Goal: Task Accomplishment & Management: Manage account settings

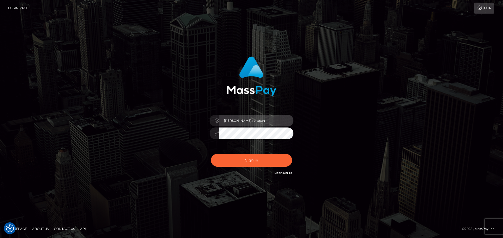
click at [269, 121] on input "[PERSON_NAME].rollacan" at bounding box center [256, 121] width 74 height 12
type input "[PERSON_NAME].wowcan"
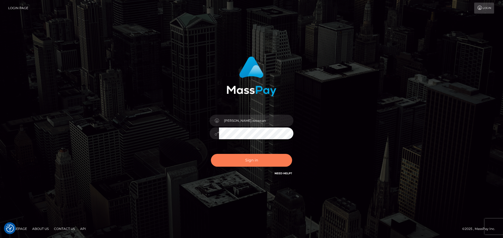
click at [244, 160] on button "Sign in" at bounding box center [251, 160] width 81 height 13
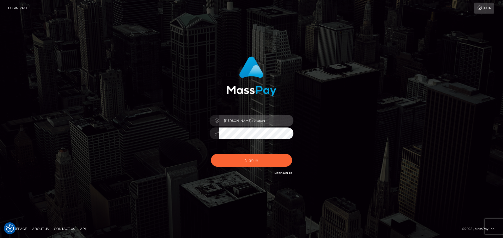
click at [277, 125] on input "[PERSON_NAME].rollacan" at bounding box center [256, 121] width 74 height 12
type input "Dmitri.wowcan"
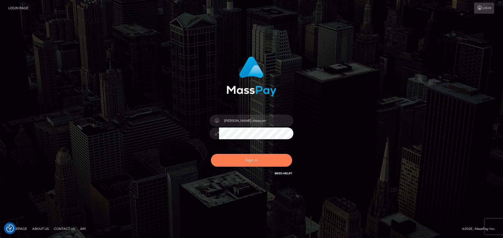
click at [261, 157] on button "Sign in" at bounding box center [251, 160] width 81 height 13
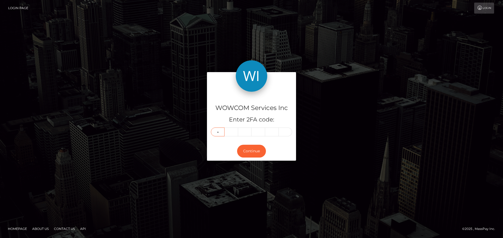
type input "3"
type input "6"
type input "7"
type input "3"
type input "9"
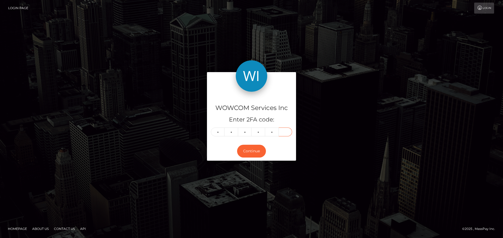
type input "4"
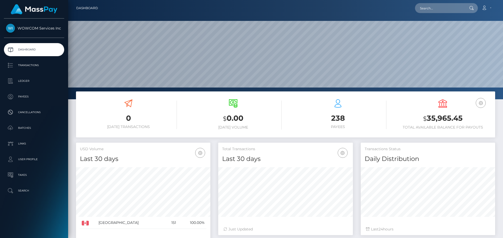
scroll to position [93, 135]
drag, startPoint x: 464, startPoint y: 117, endPoint x: 427, endPoint y: 117, distance: 36.4
click at [427, 117] on h3 "$ 35,965.45" at bounding box center [442, 118] width 97 height 11
copy h3 "35,965.45"
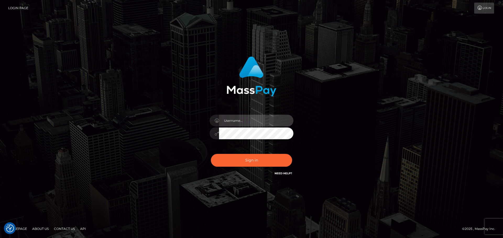
type input "Dmitri.rollacan"
drag, startPoint x: 254, startPoint y: 170, endPoint x: 253, endPoint y: 166, distance: 4.1
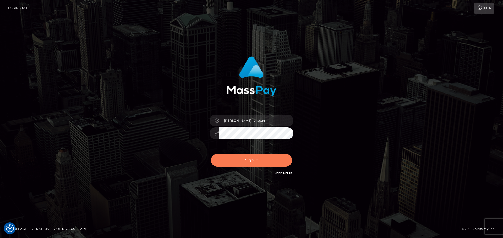
click at [253, 169] on div "Sign in Need Help?" at bounding box center [251, 162] width 92 height 23
click at [252, 162] on button "Sign in" at bounding box center [251, 160] width 81 height 13
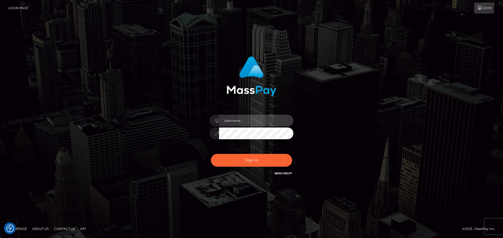
type input "Dmitri.rollacan"
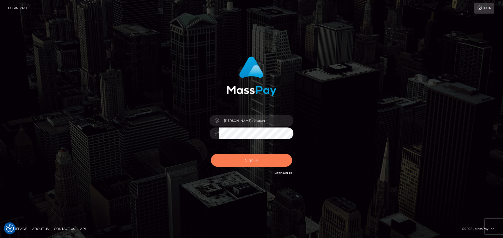
click at [254, 158] on button "Sign in" at bounding box center [251, 160] width 81 height 13
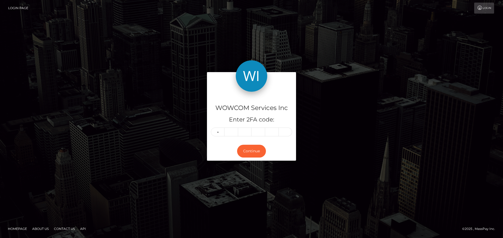
type input "3"
type input "0"
type input "3"
type input "9"
type input "8"
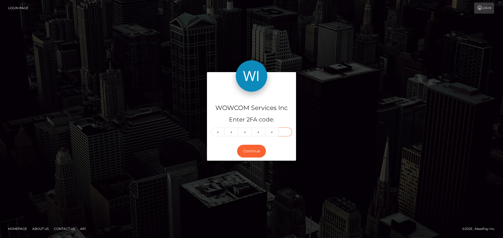
type input "8"
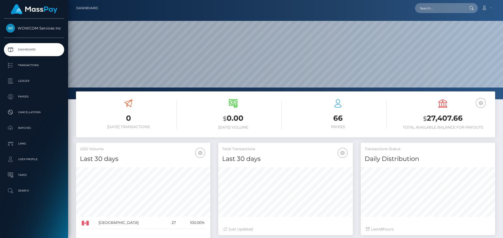
scroll to position [93, 135]
drag, startPoint x: 463, startPoint y: 118, endPoint x: 427, endPoint y: 119, distance: 35.9
click at [427, 119] on h3 "$ 27,407.66" at bounding box center [442, 118] width 97 height 11
copy h3 "27,407.66"
